Goal: Task Accomplishment & Management: Manage account settings

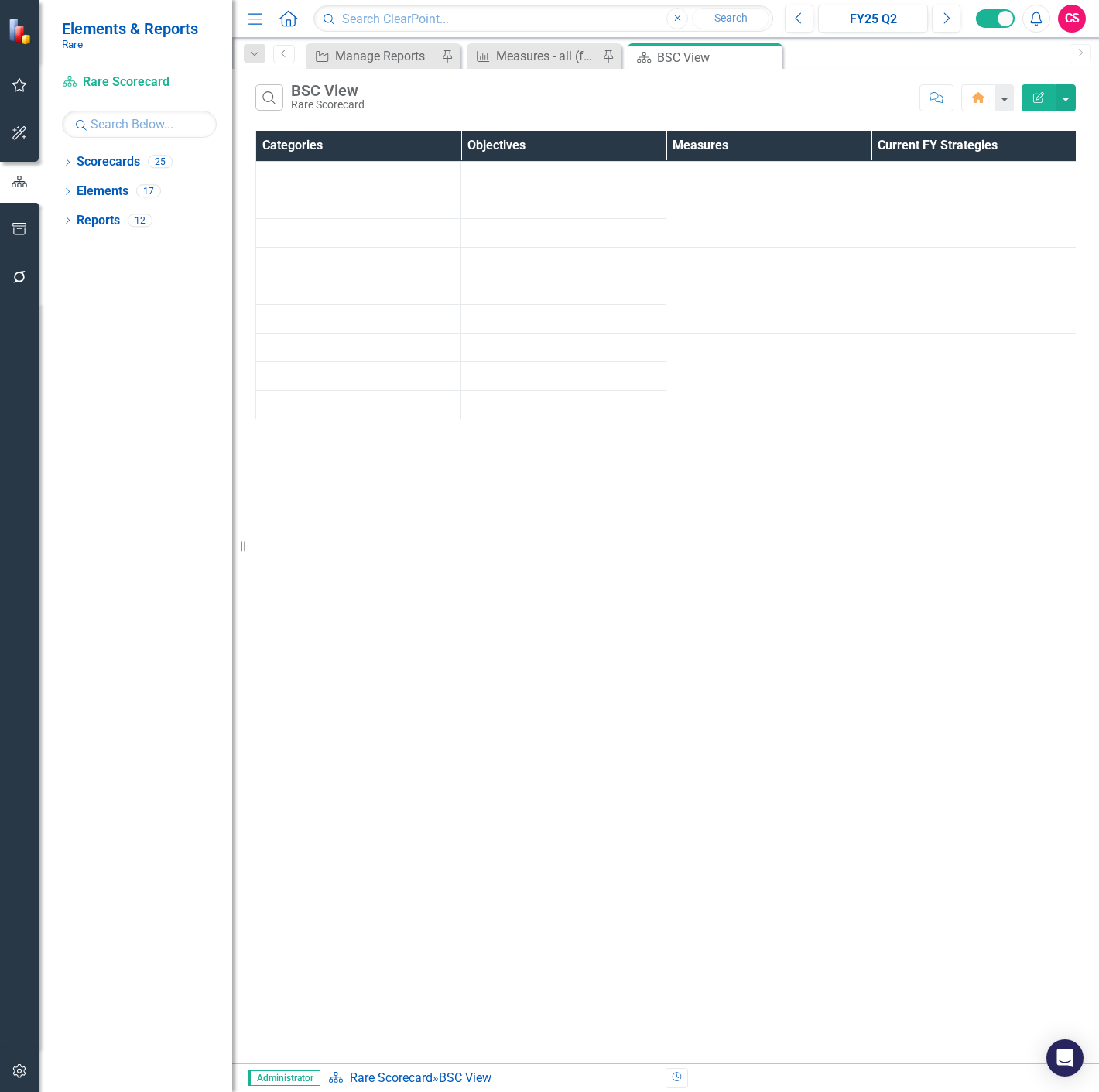
click at [19, 273] on icon "button" at bounding box center [19, 276] width 16 height 12
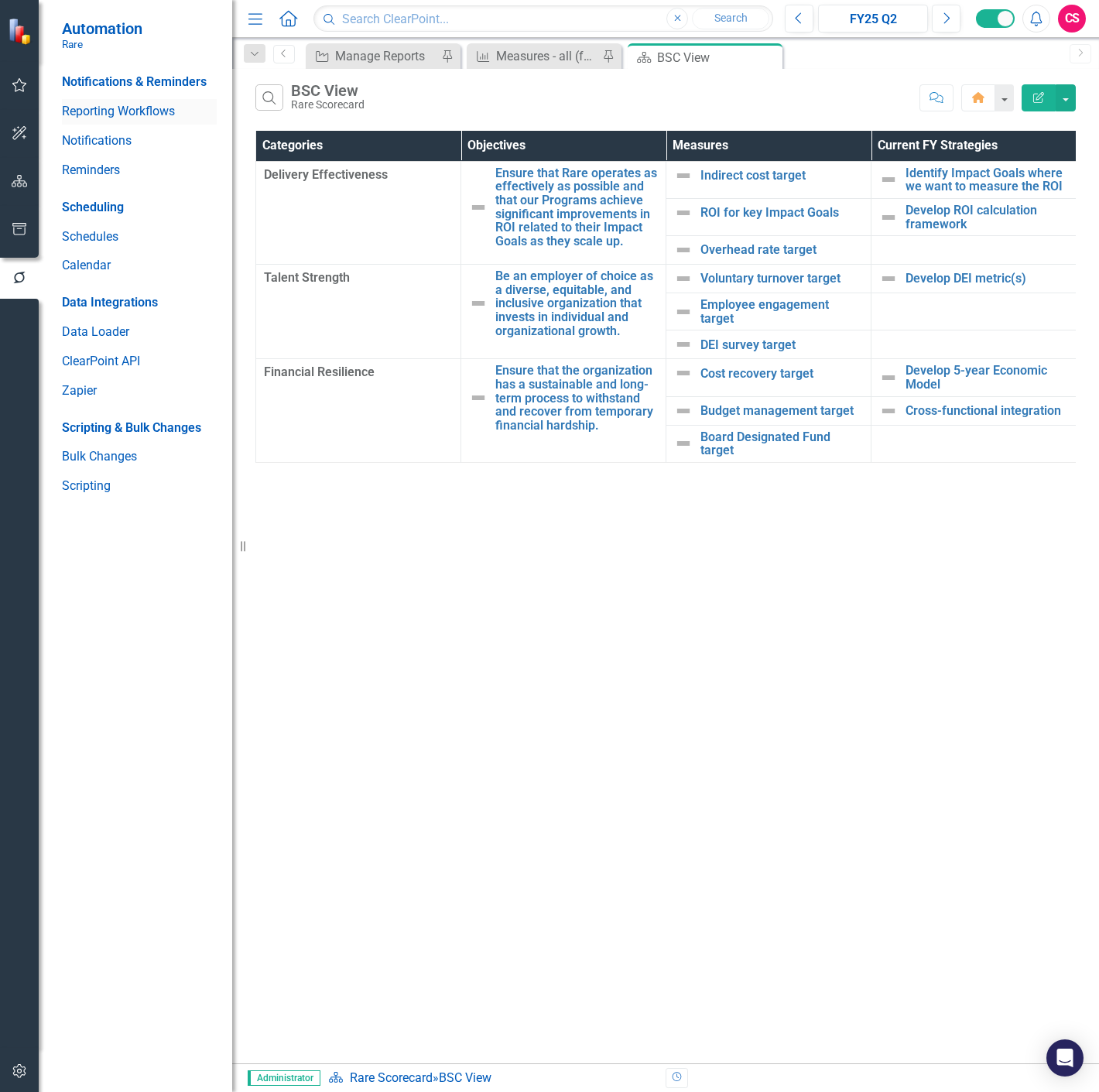
click at [103, 108] on link "Reporting Workflows" at bounding box center [140, 112] width 155 height 18
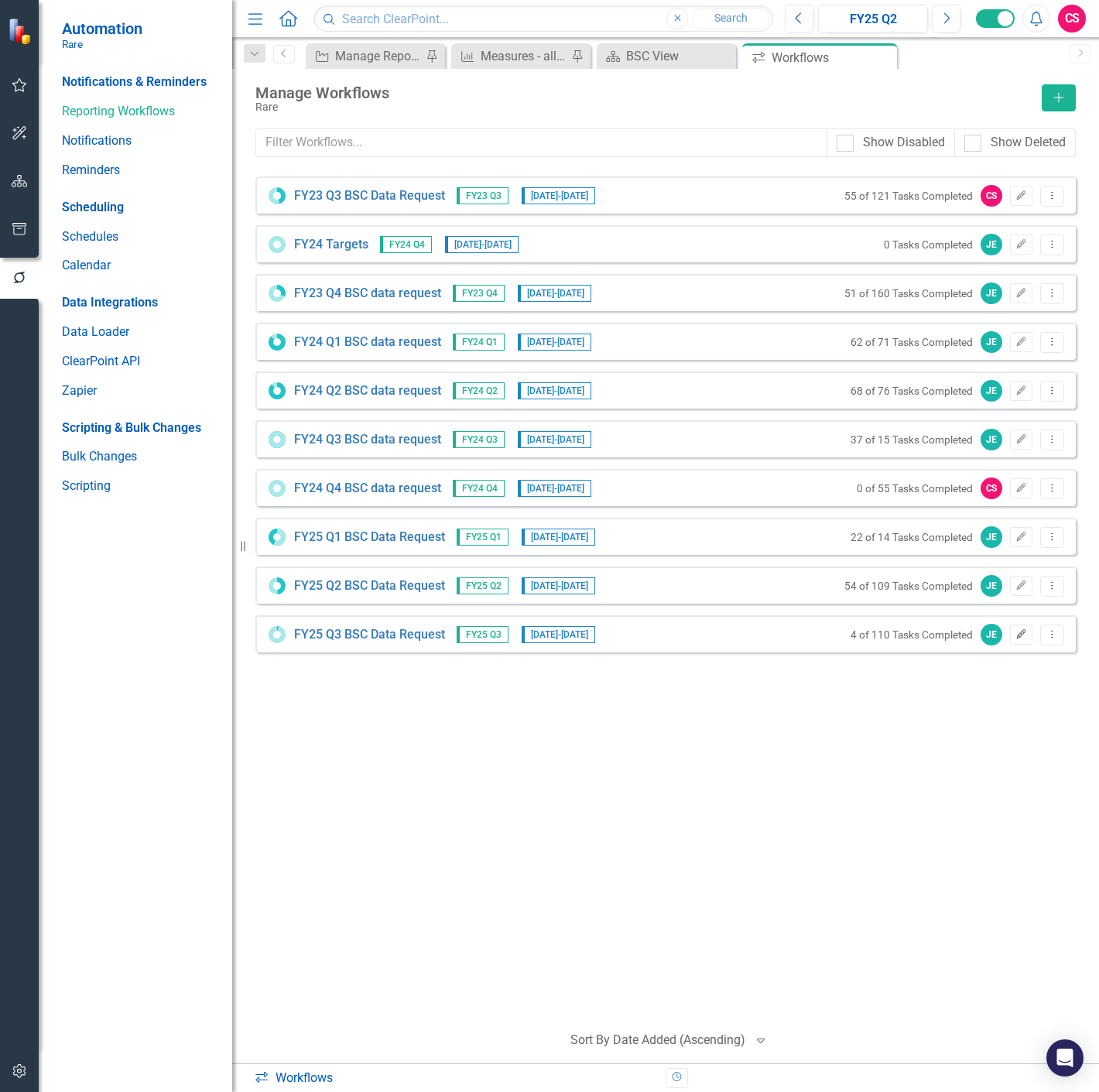
click at [1017, 643] on button "Edit" at bounding box center [1021, 635] width 23 height 20
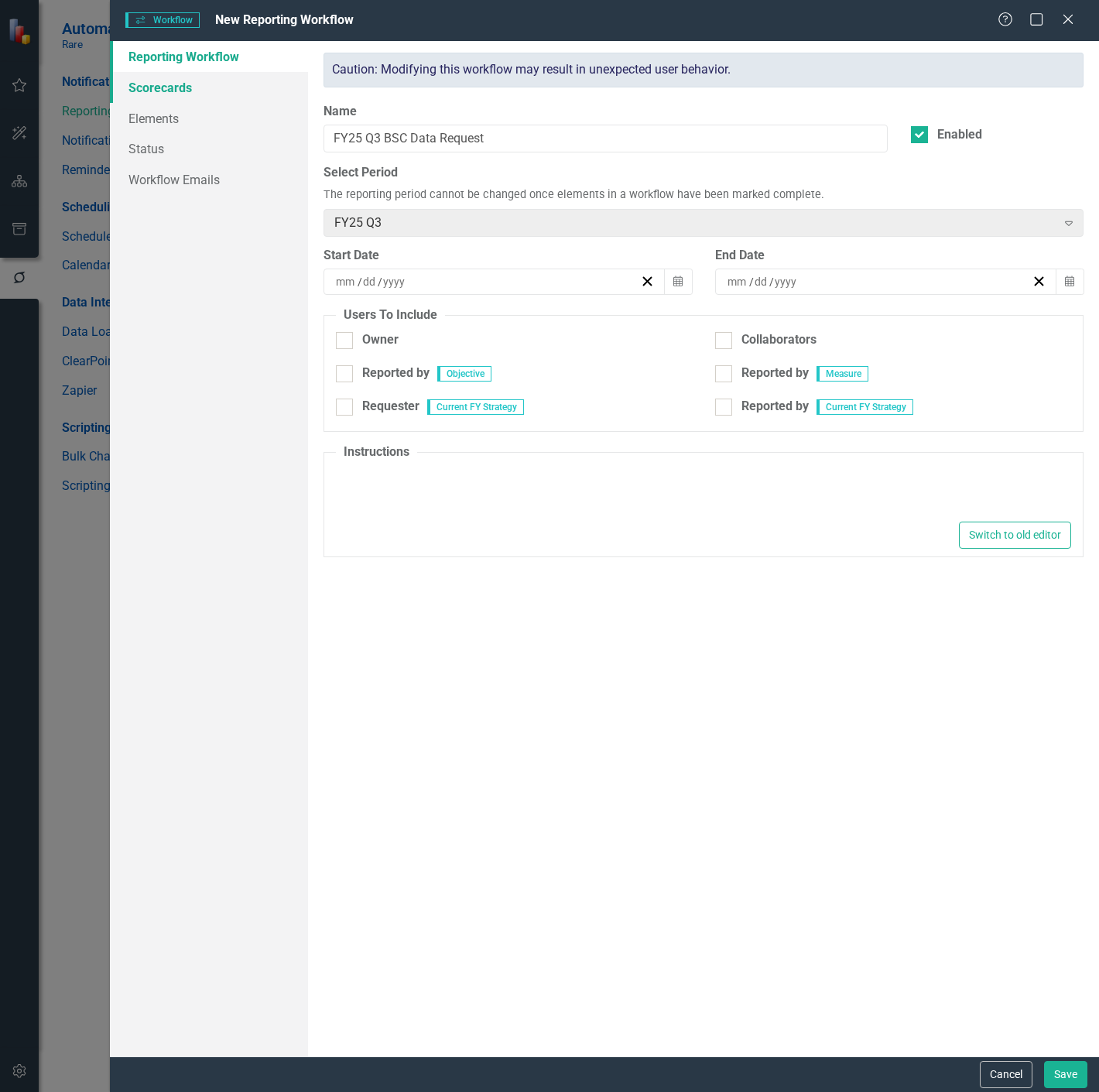
type input "8"
type input "1"
type input "2025"
type input "9"
type input "30"
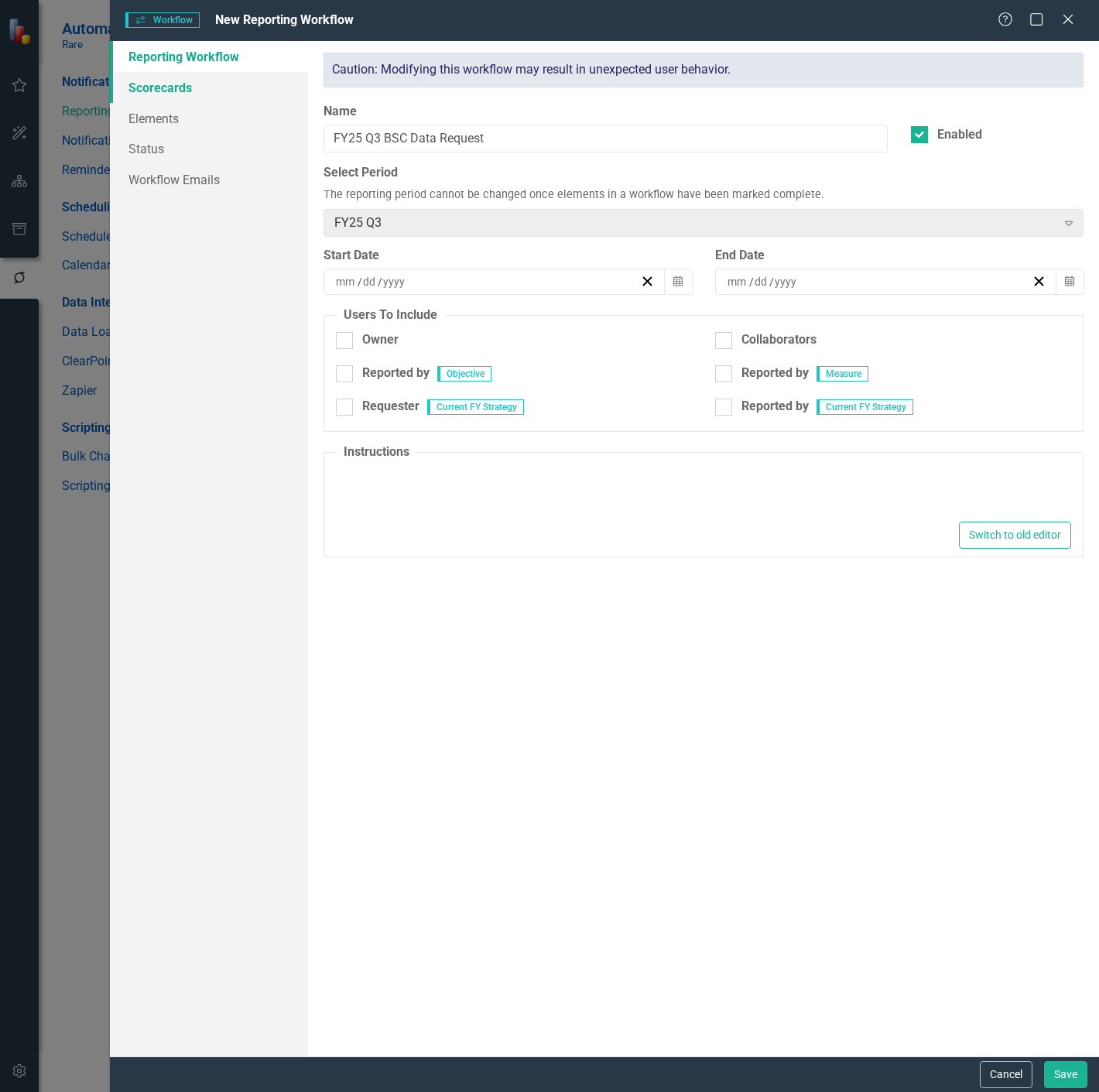
type input "2025"
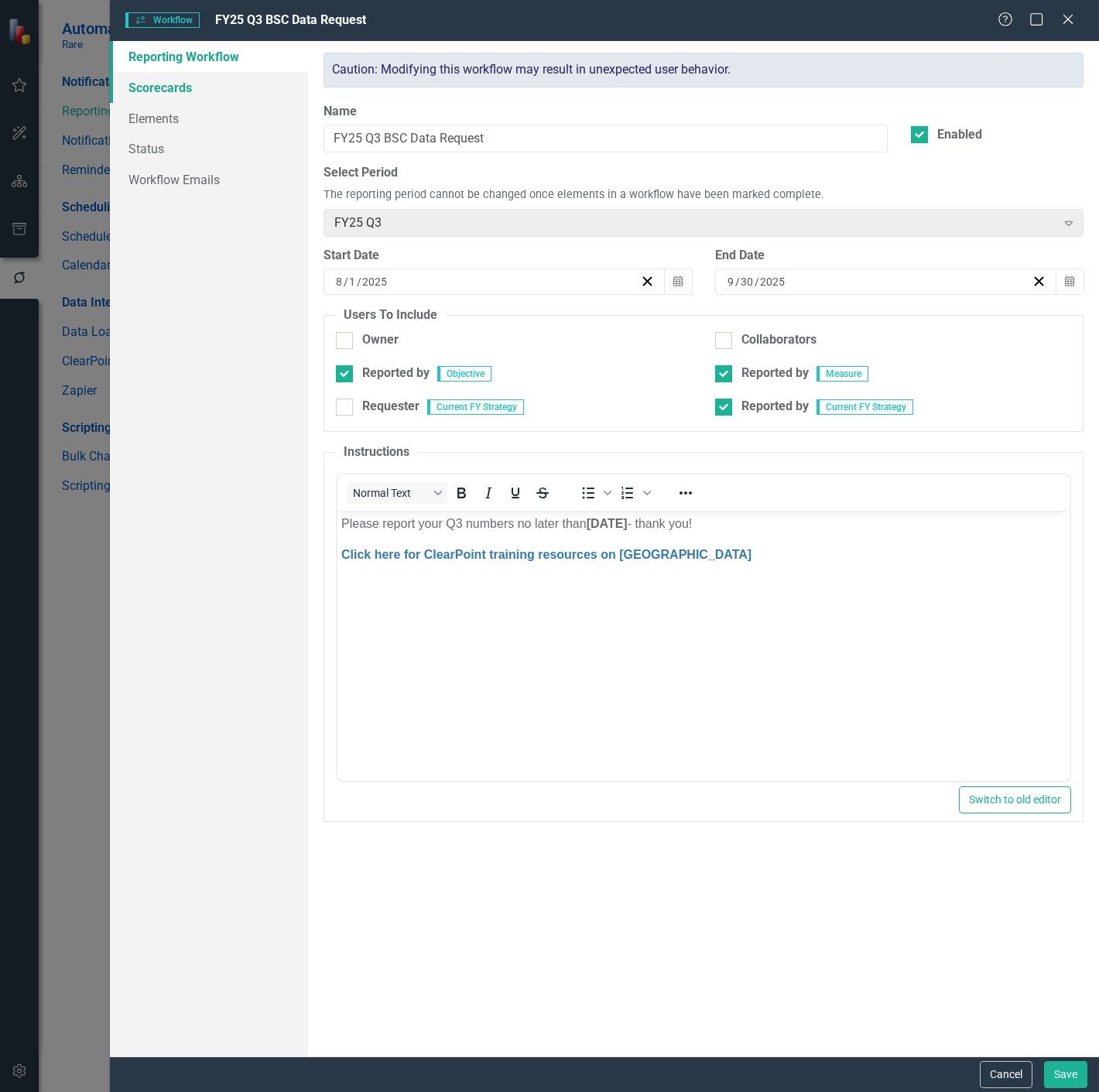
checkbox input "true"
click at [225, 192] on link "Workflow Emails" at bounding box center [208, 179] width 198 height 31
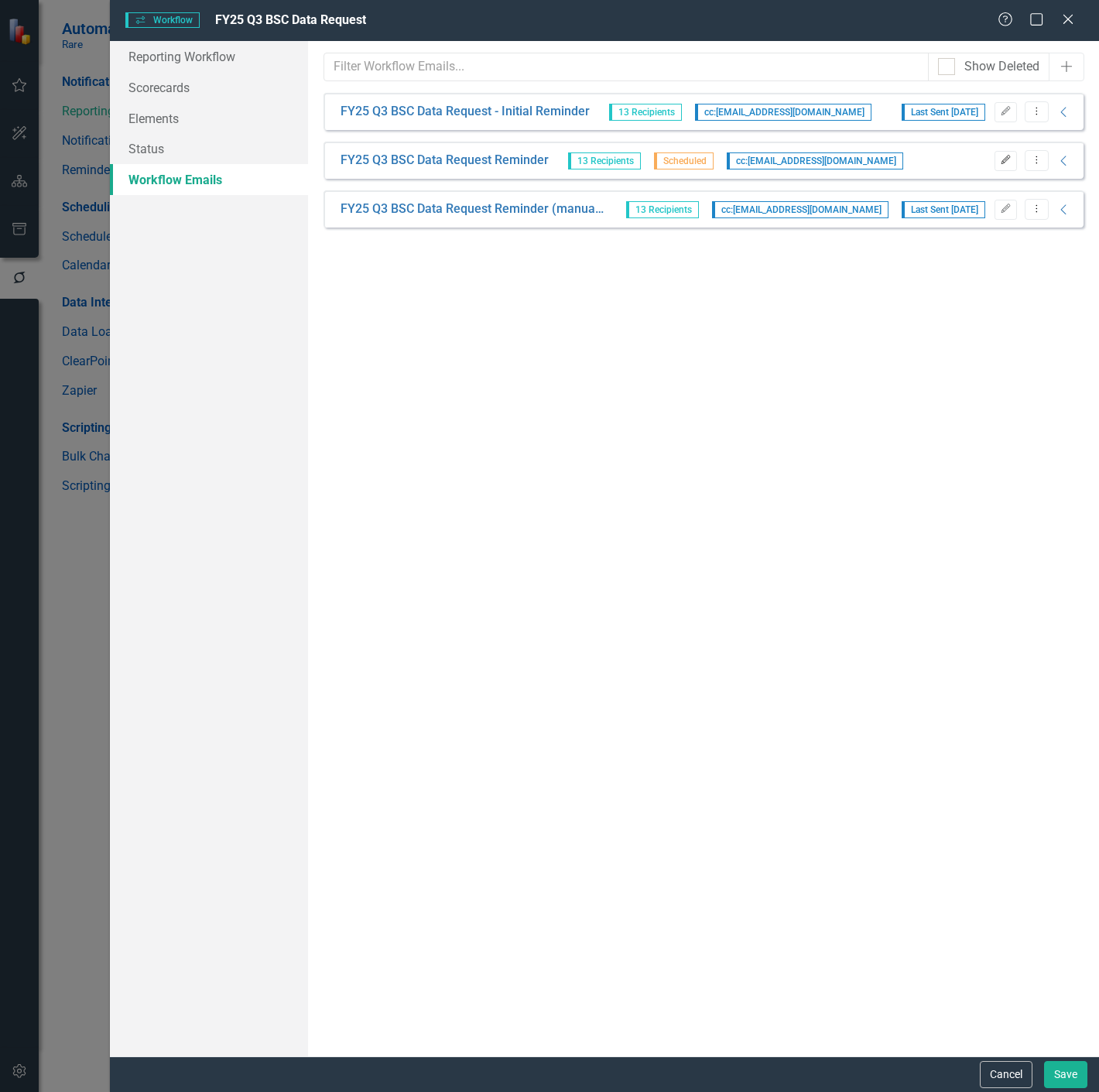
click at [1006, 161] on icon "Edit" at bounding box center [1005, 159] width 11 height 9
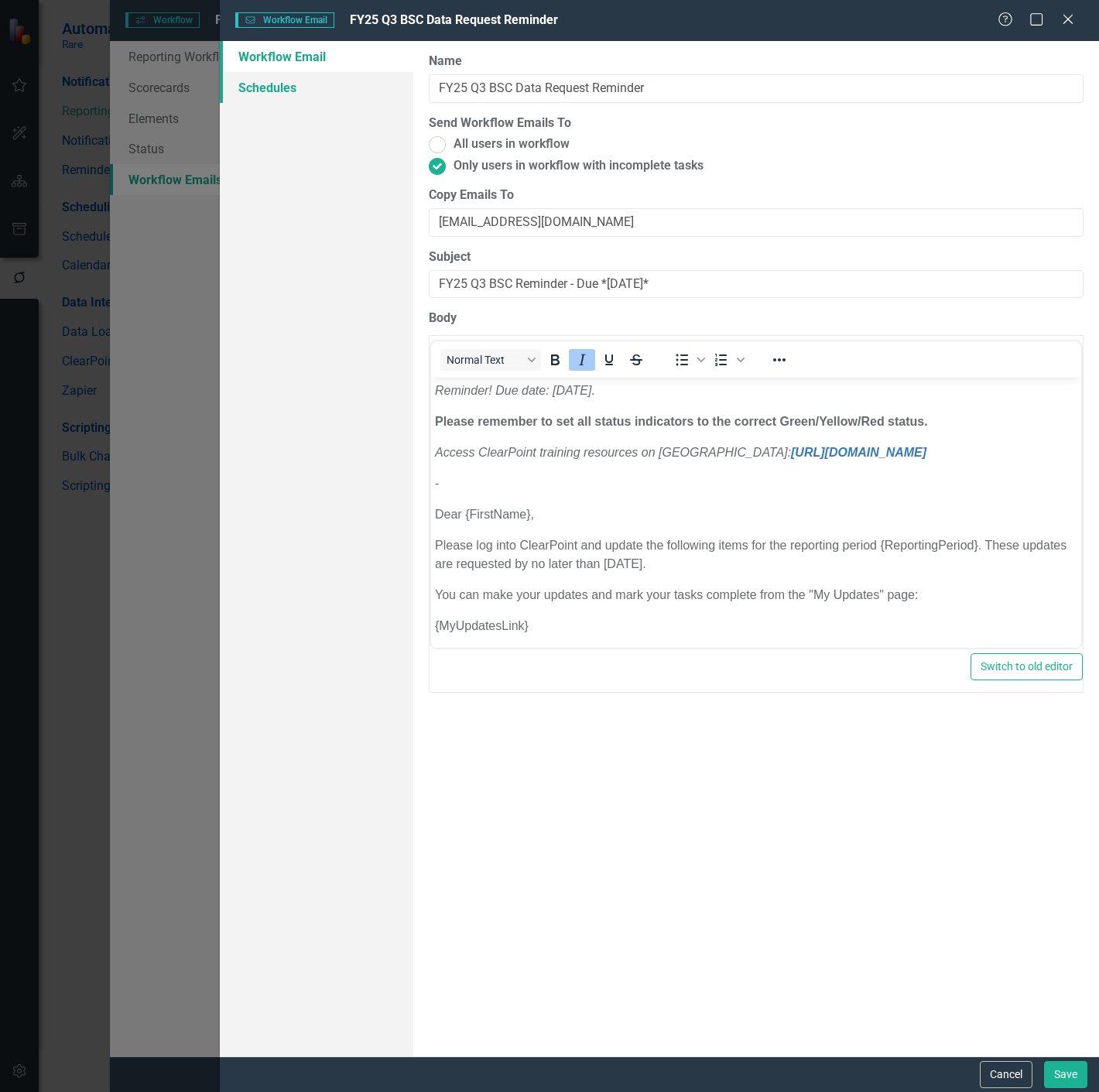
click at [310, 80] on link "Schedules" at bounding box center [316, 87] width 193 height 31
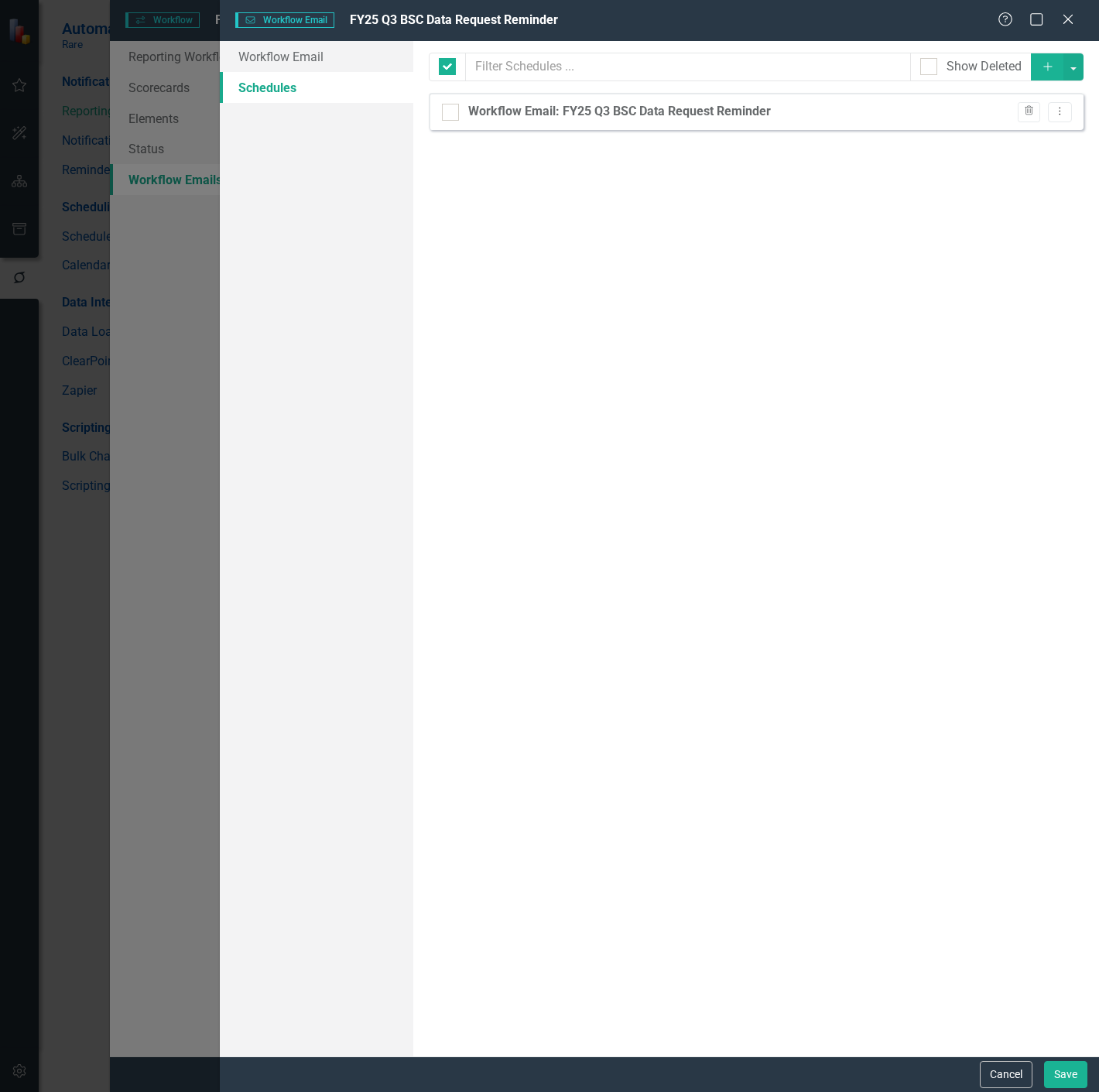
checkbox input "false"
click at [1069, 23] on icon "Close" at bounding box center [1067, 19] width 19 height 15
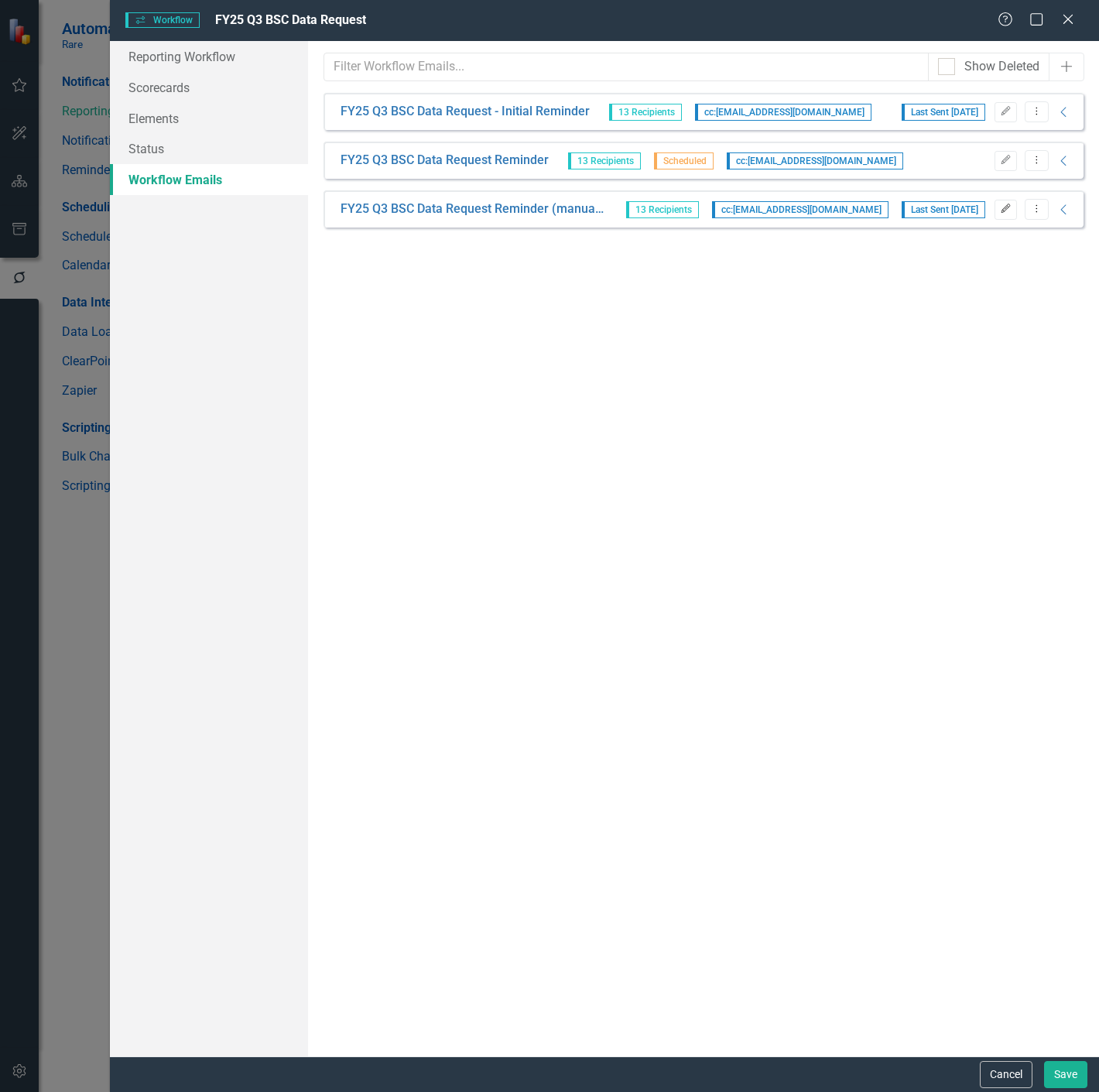
click at [1007, 204] on icon "button" at bounding box center [1004, 208] width 9 height 9
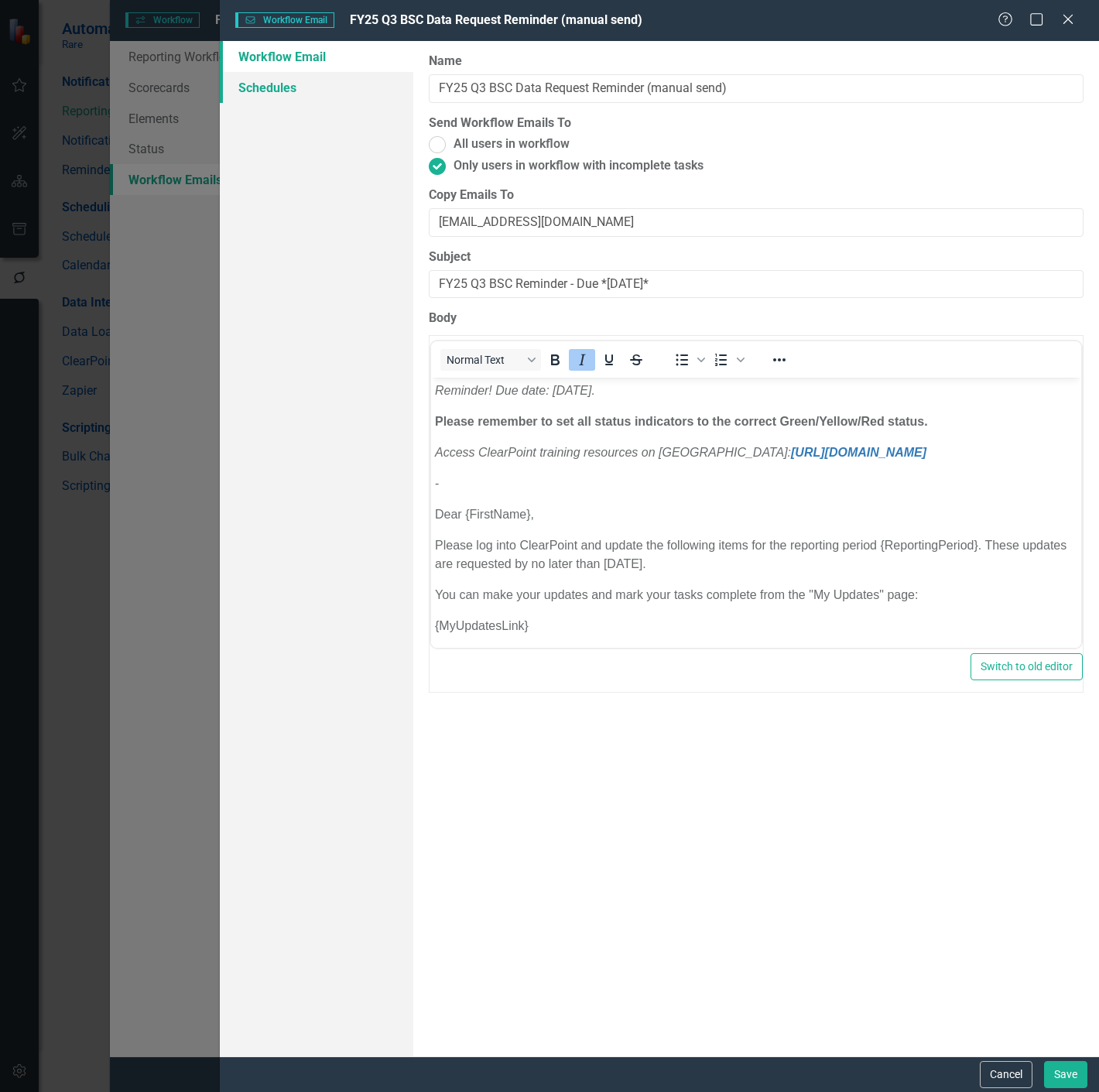
click at [355, 78] on link "Schedules" at bounding box center [316, 87] width 193 height 31
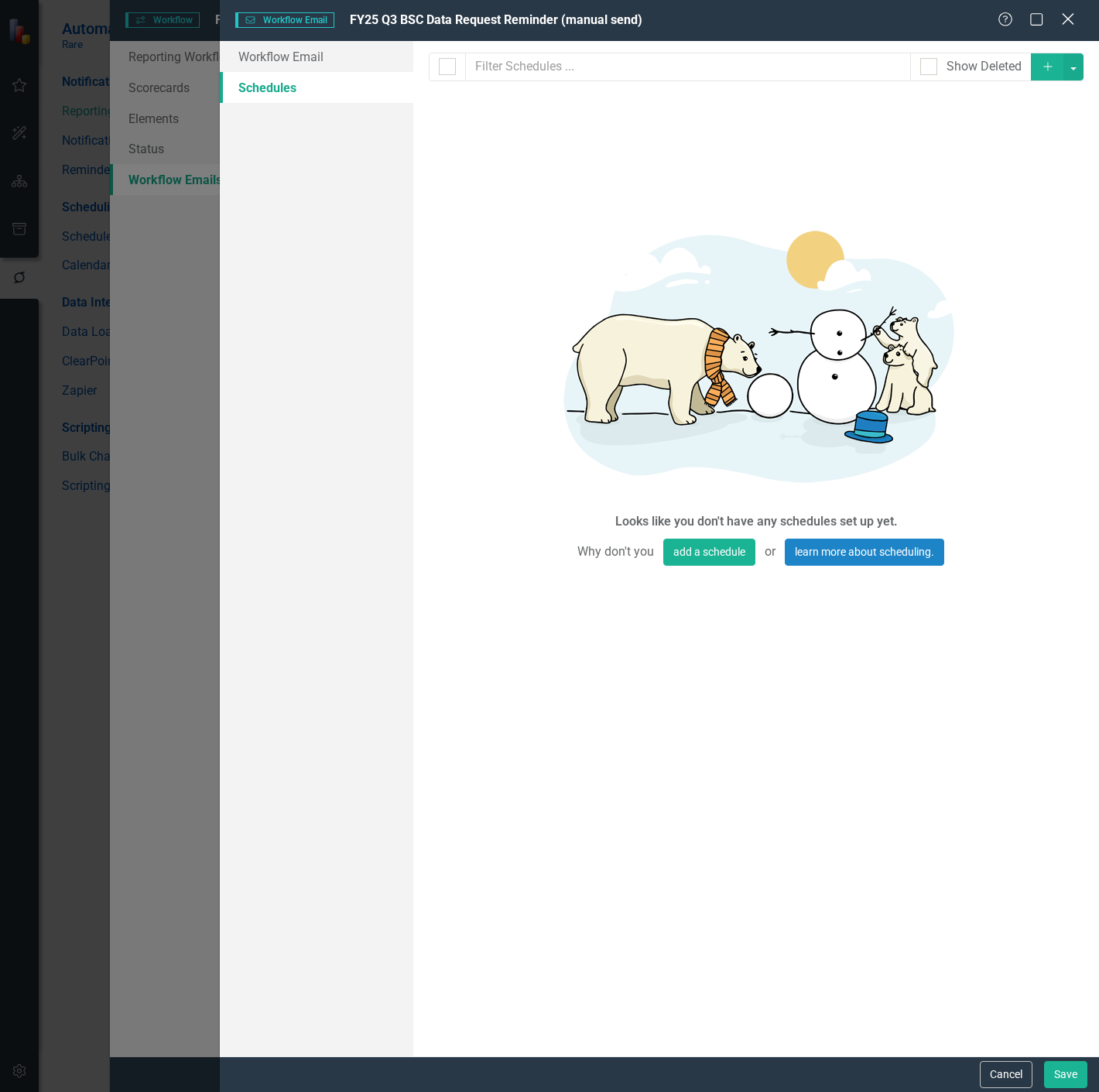
click at [1071, 26] on icon "Close" at bounding box center [1067, 19] width 19 height 15
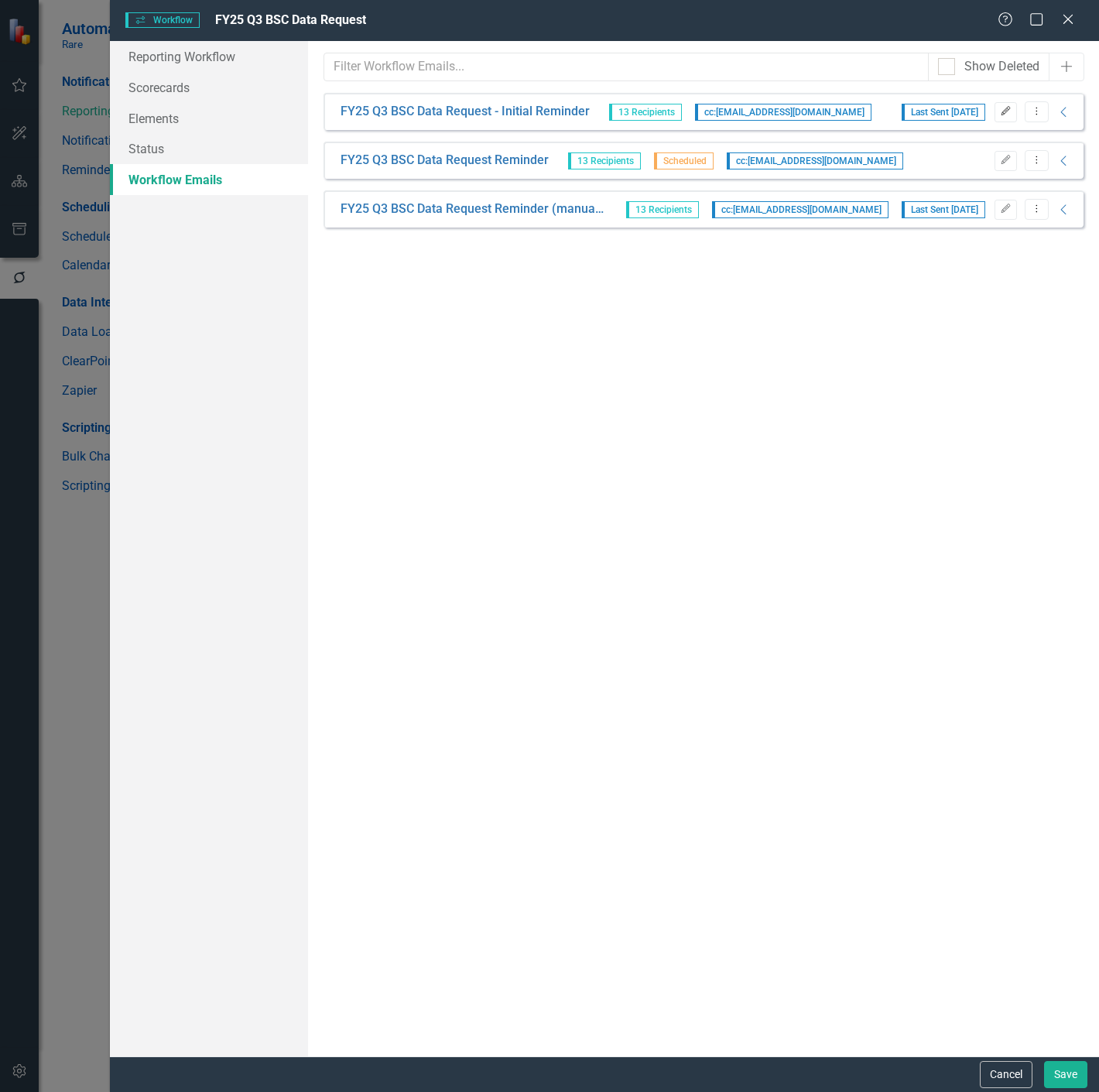
click at [1009, 110] on icon "Edit" at bounding box center [1005, 111] width 11 height 9
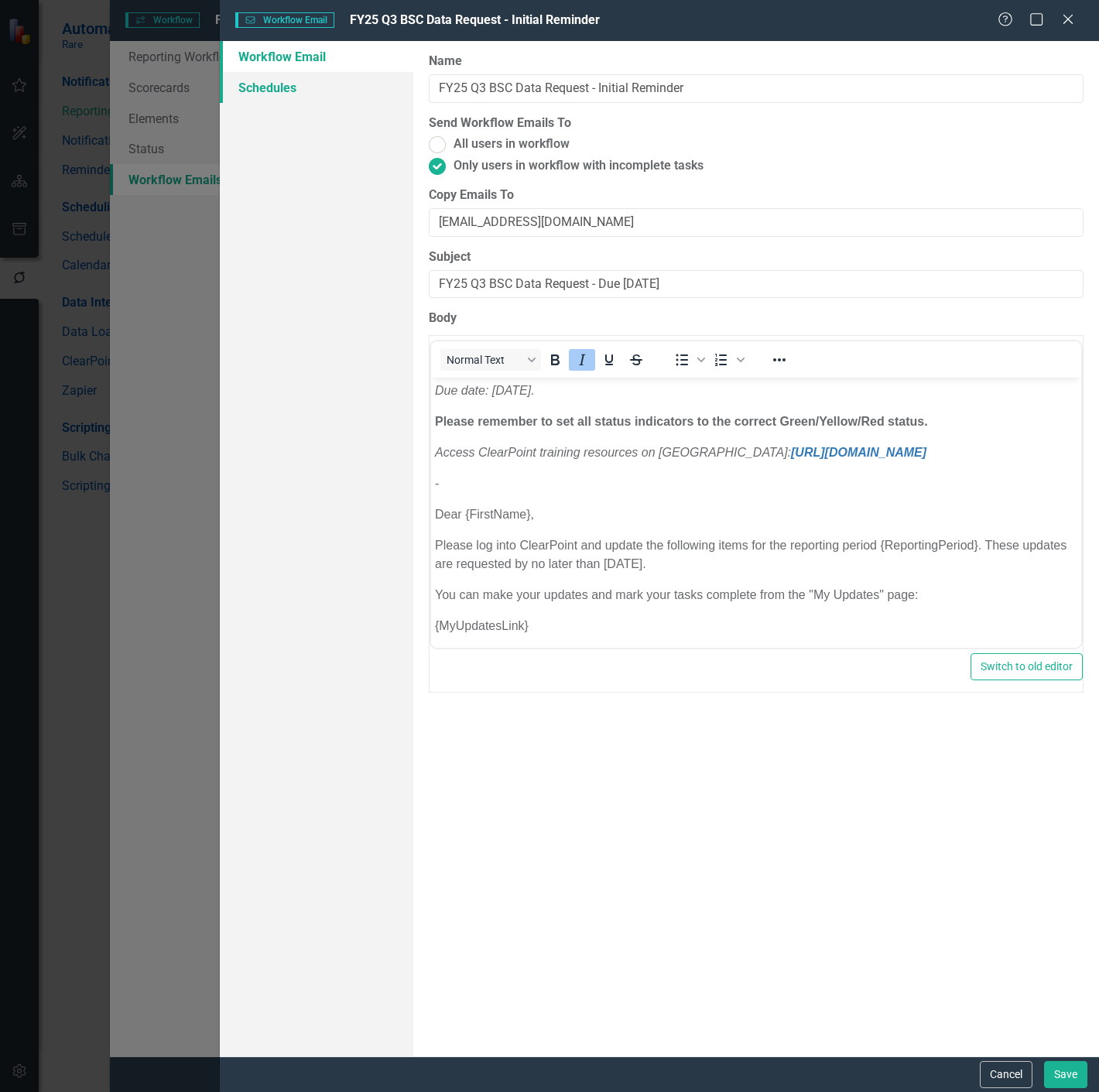
click at [333, 78] on link "Schedules" at bounding box center [316, 87] width 193 height 31
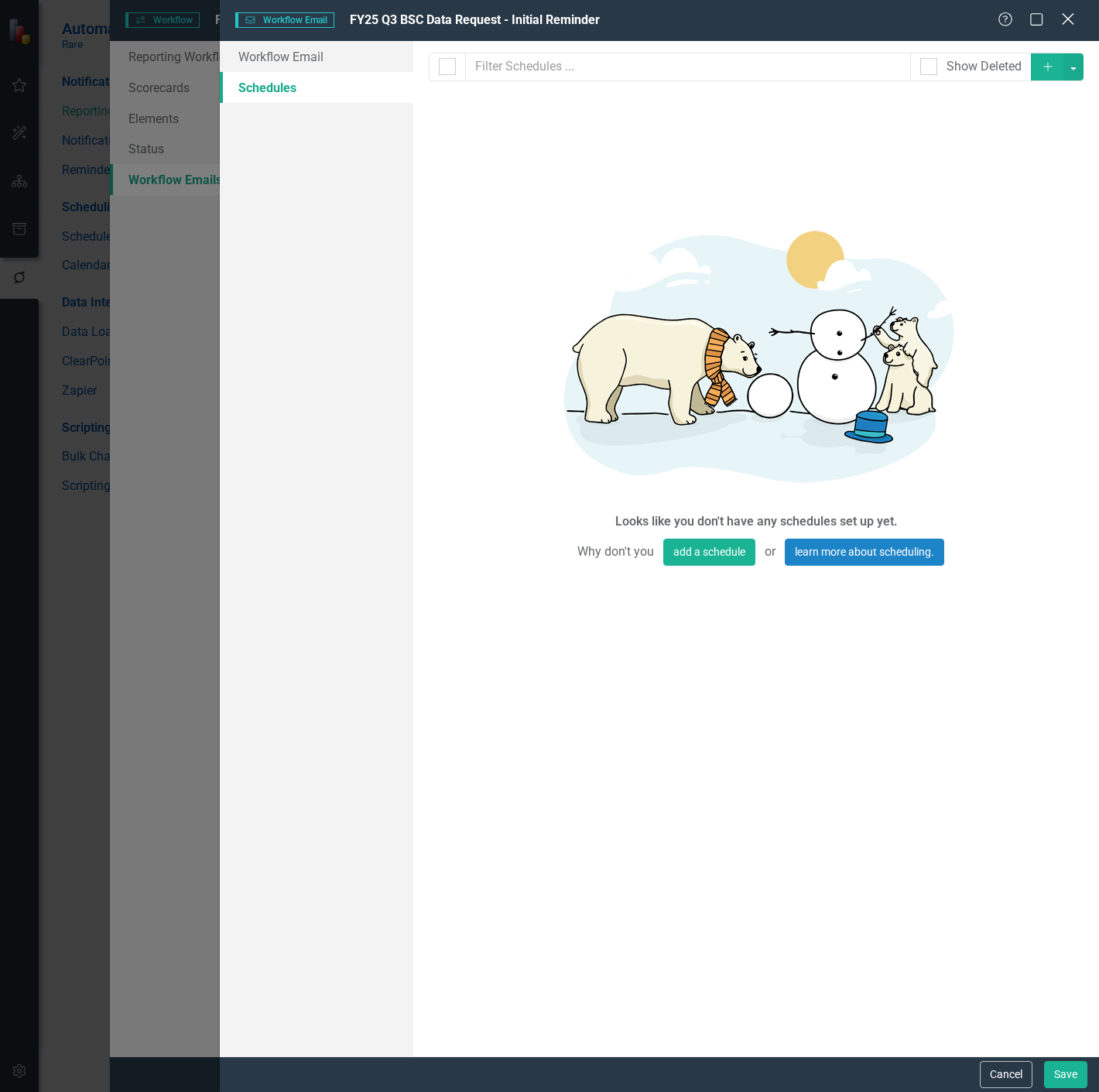
click at [1068, 20] on icon at bounding box center [1067, 19] width 11 height 11
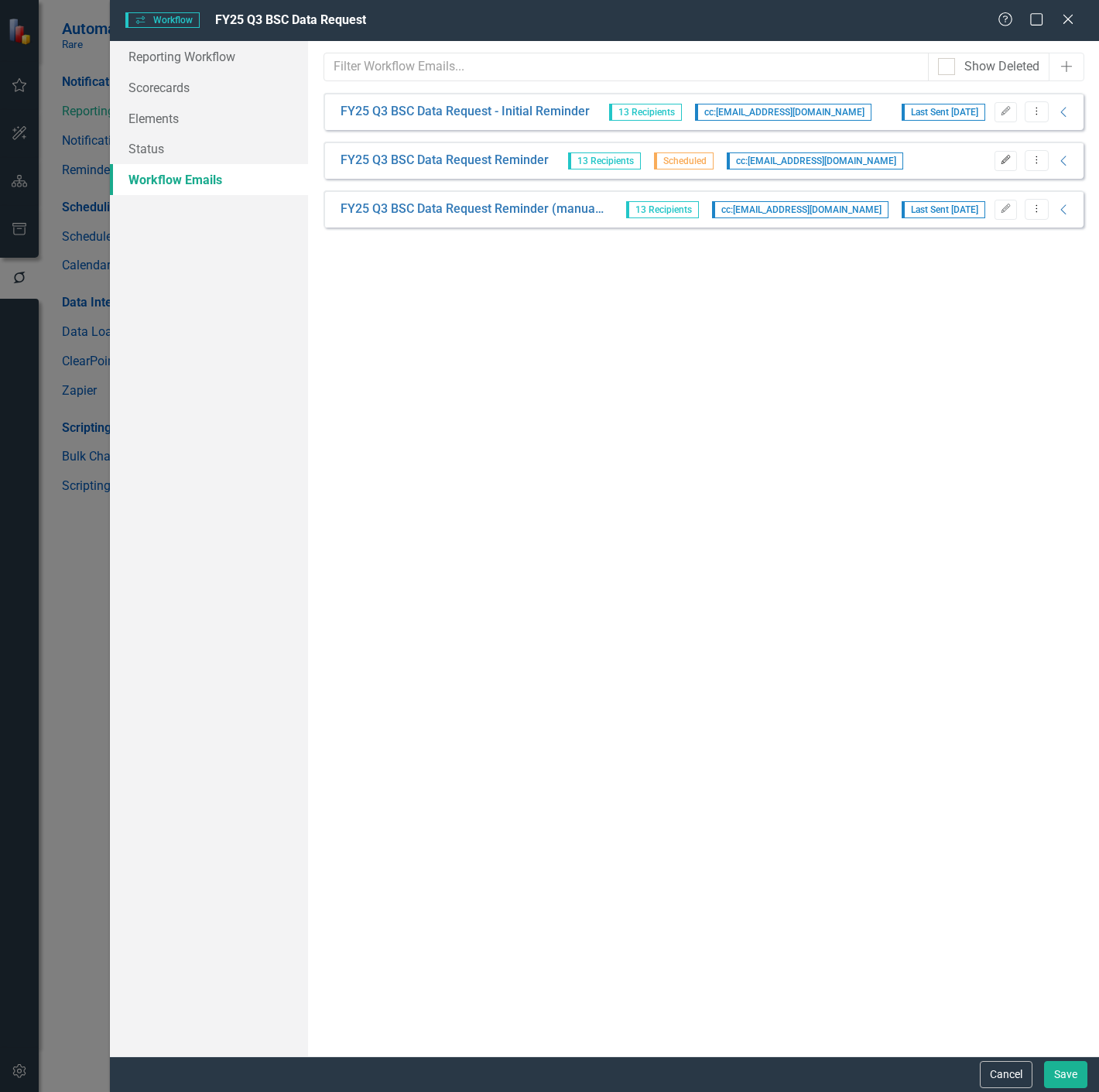
click at [1001, 157] on icon "Edit" at bounding box center [1005, 159] width 11 height 9
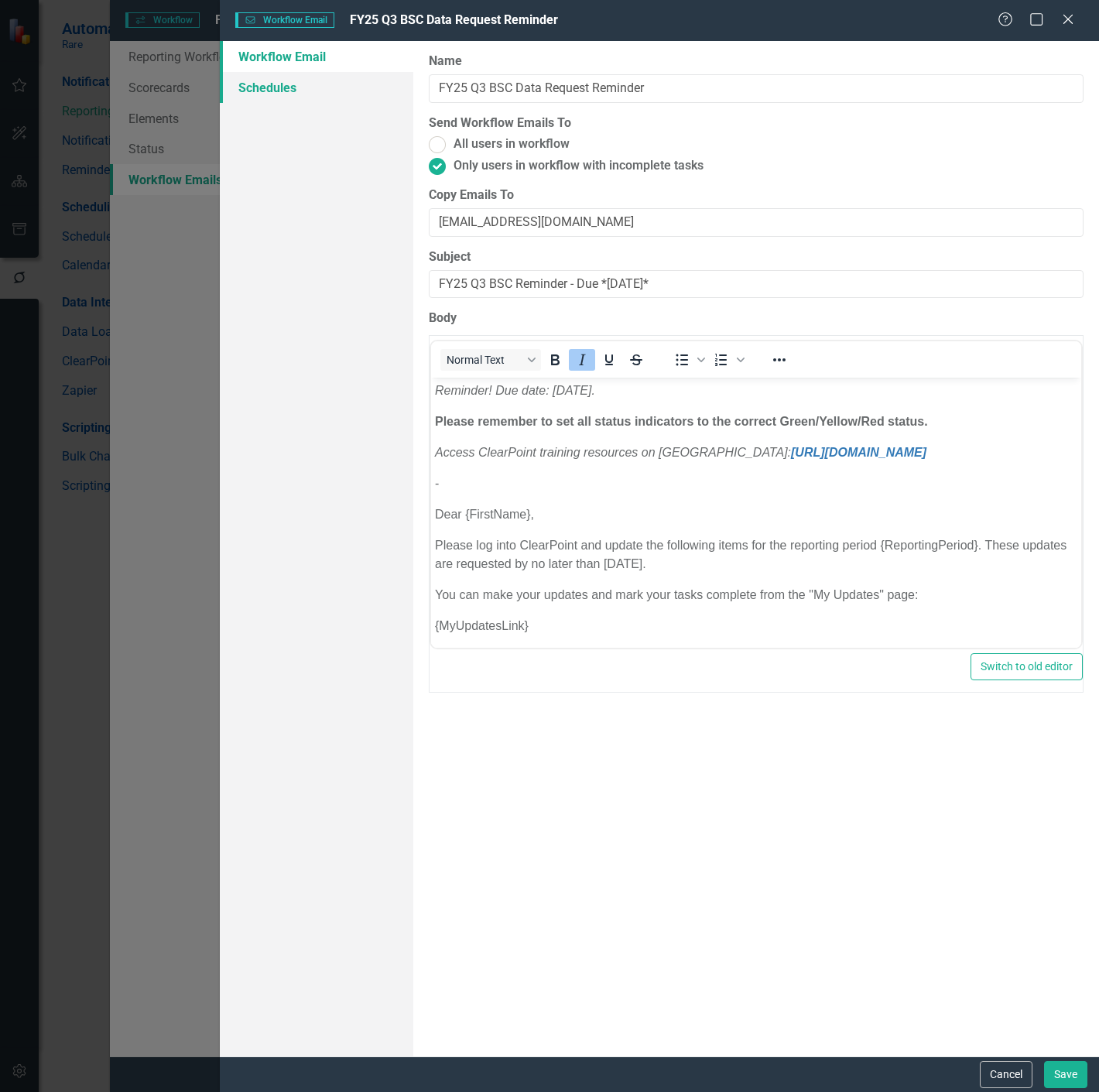
click at [336, 82] on link "Schedules" at bounding box center [316, 87] width 193 height 31
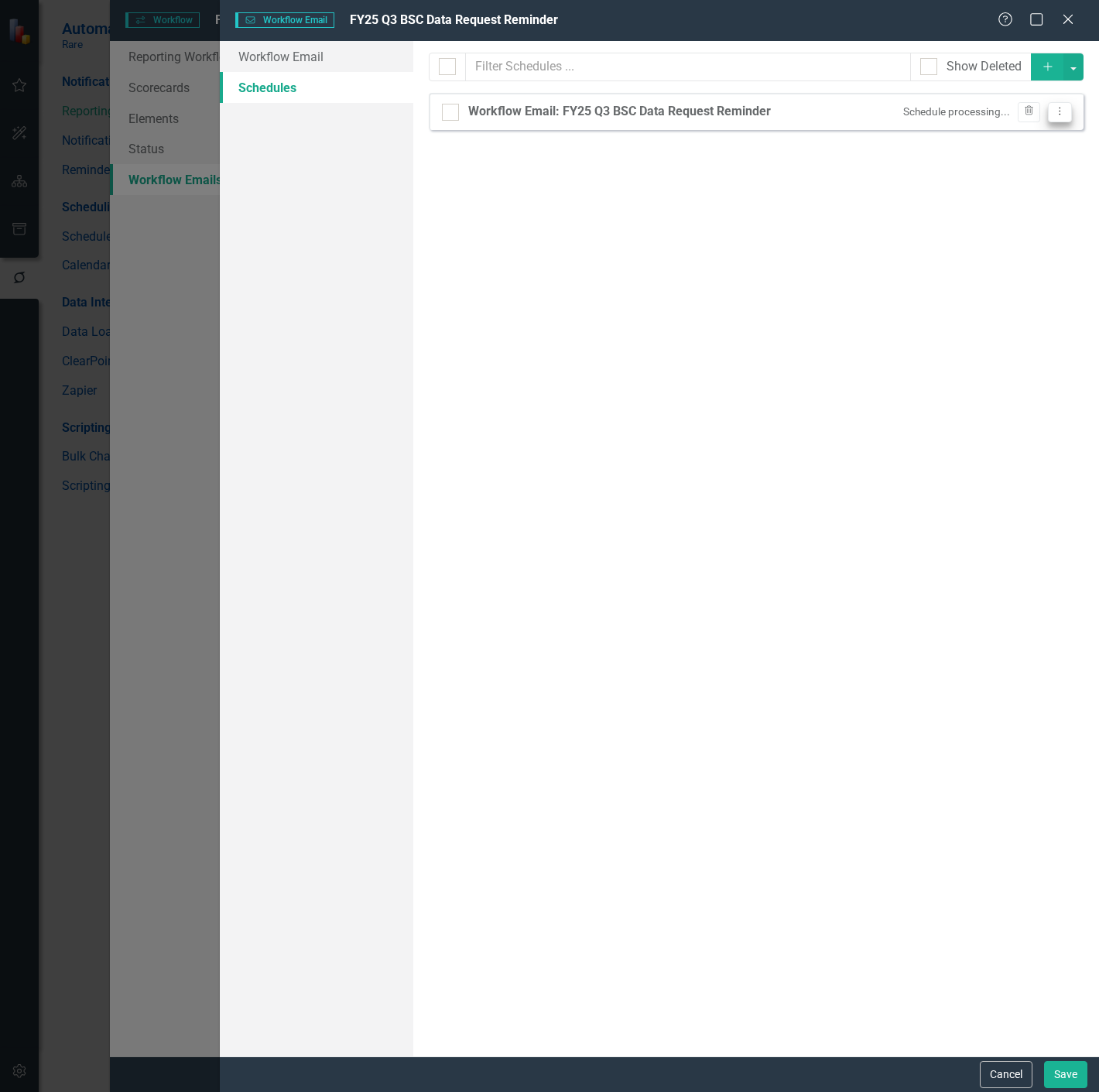
click at [1051, 107] on button "Dropdown Menu" at bounding box center [1060, 112] width 24 height 21
click at [1019, 133] on link "Edit Edit Schedule" at bounding box center [1000, 137] width 142 height 28
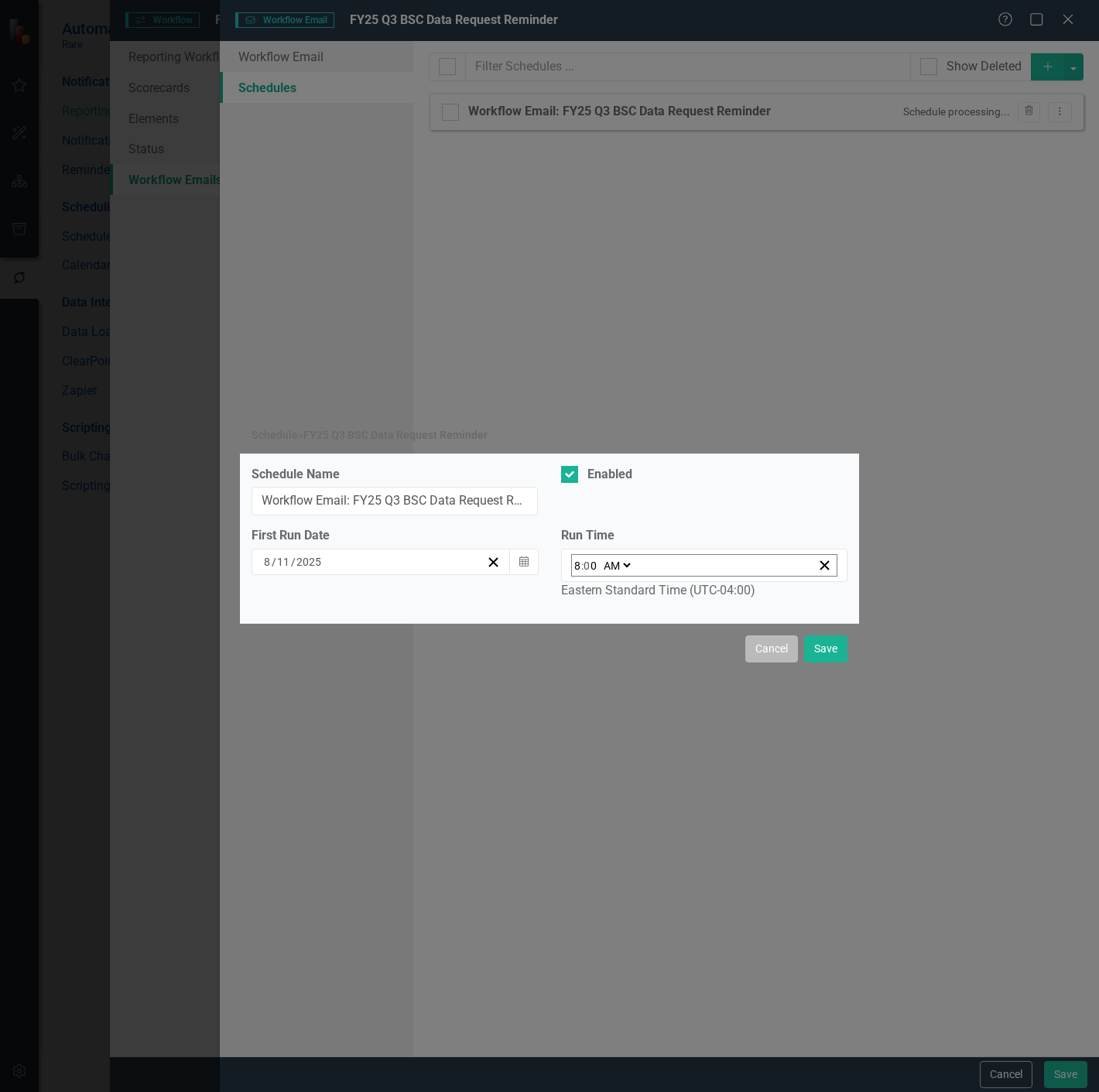
click at [757, 651] on button "Cancel" at bounding box center [771, 649] width 53 height 27
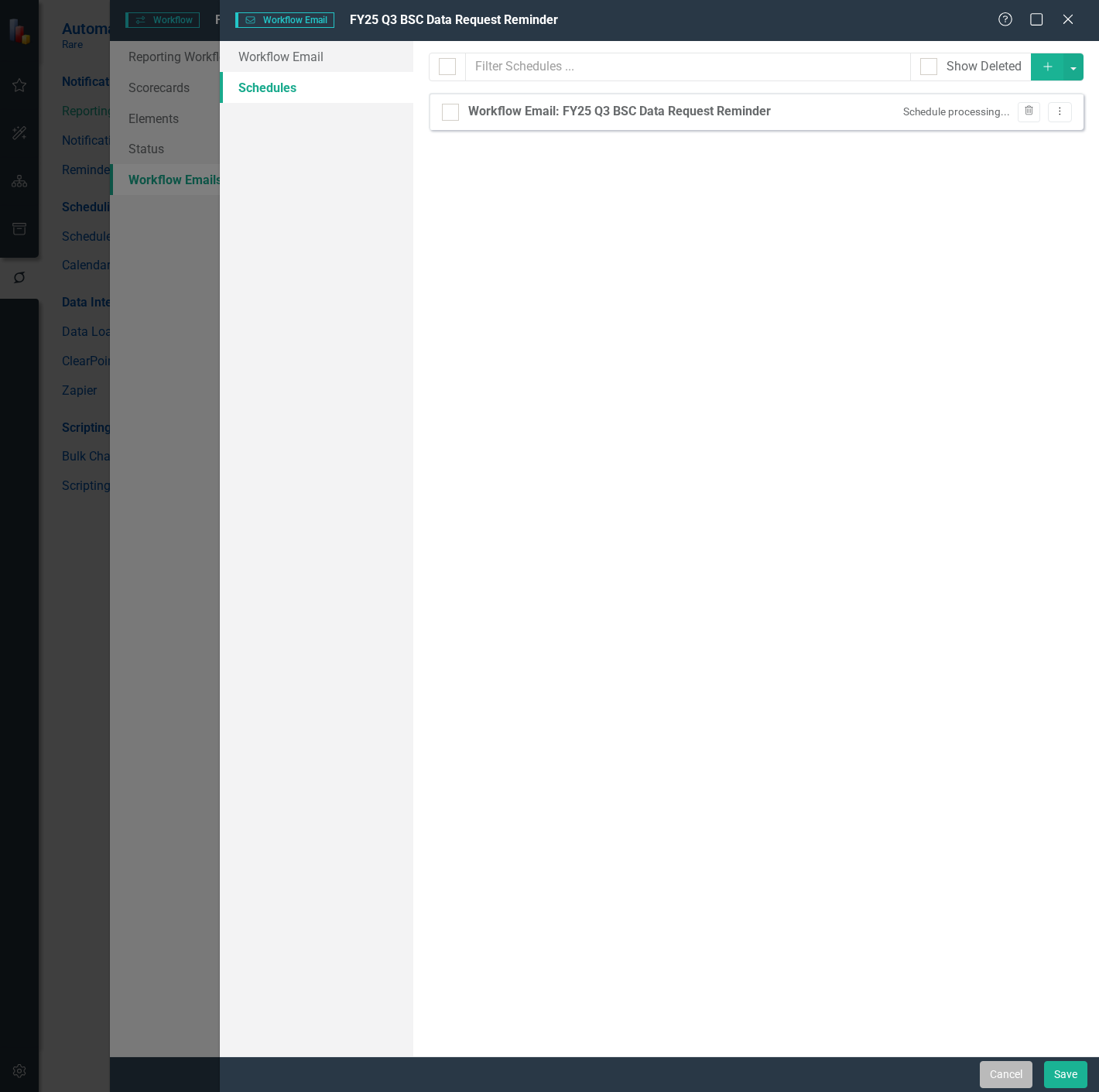
click at [992, 1064] on button "Cancel" at bounding box center [1005, 1075] width 53 height 27
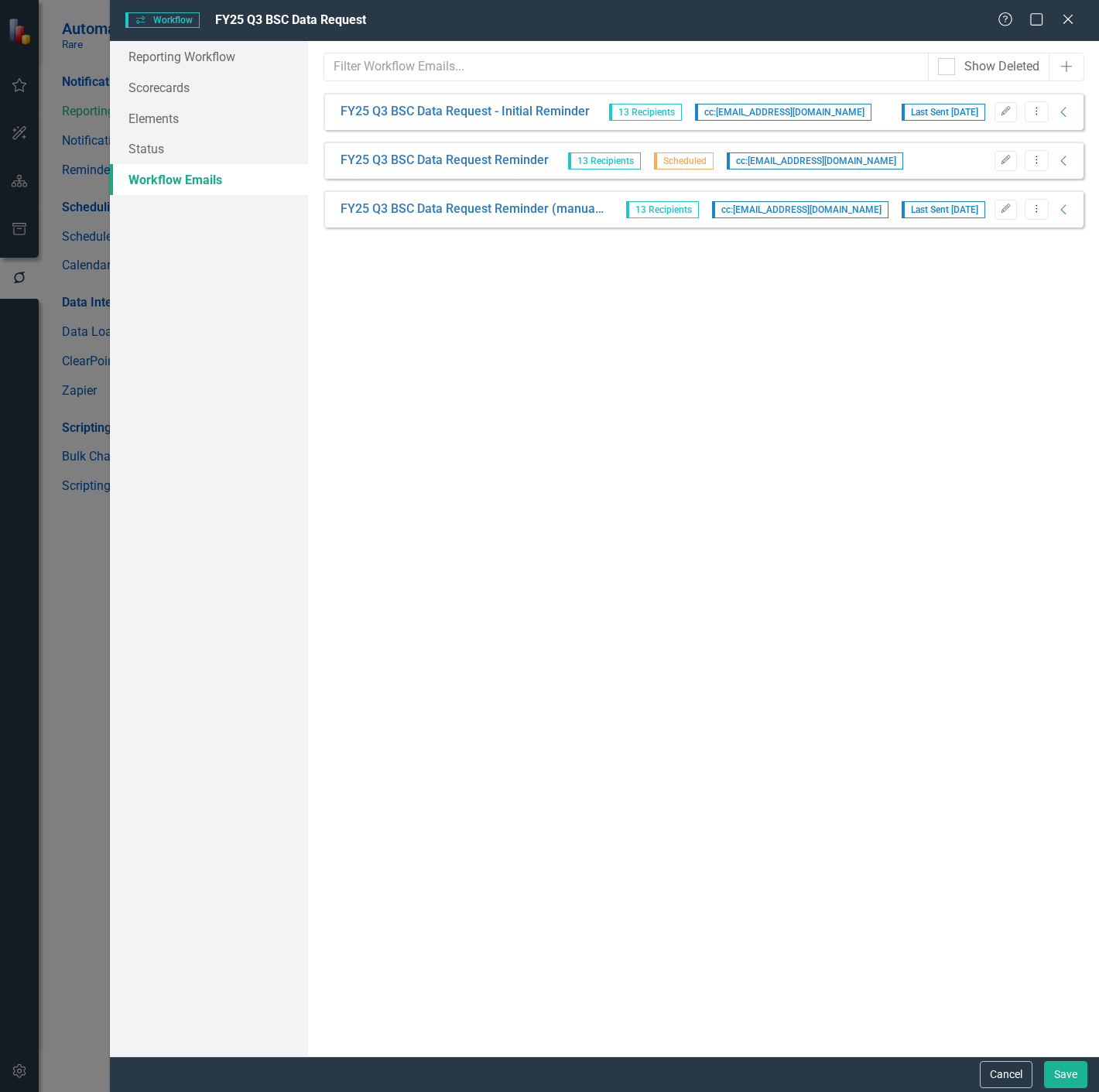
click at [992, 1064] on button "Cancel" at bounding box center [1005, 1075] width 53 height 27
